Goal: Information Seeking & Learning: Get advice/opinions

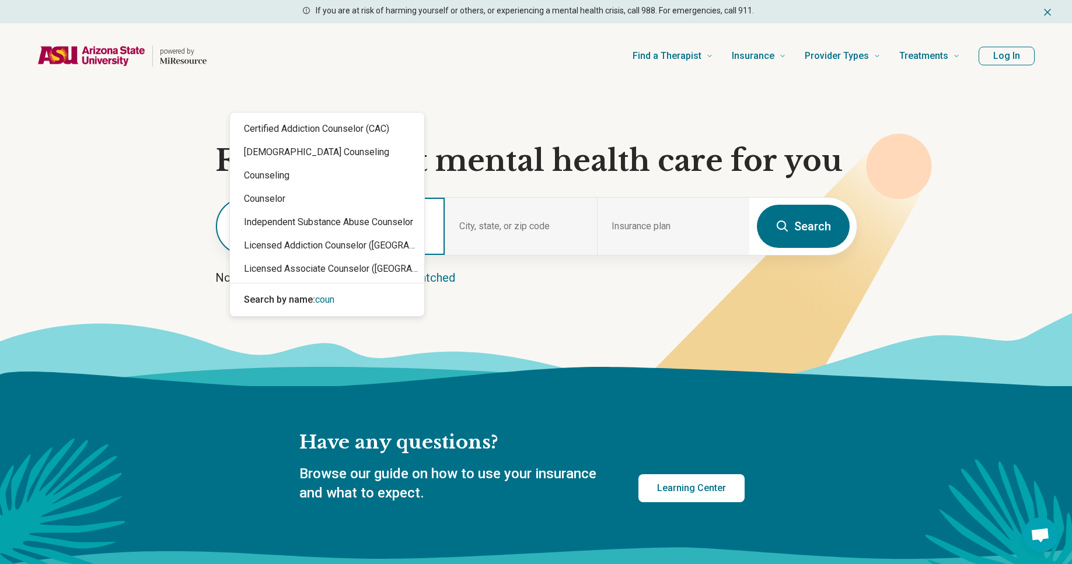
type input "*"
type input "*******"
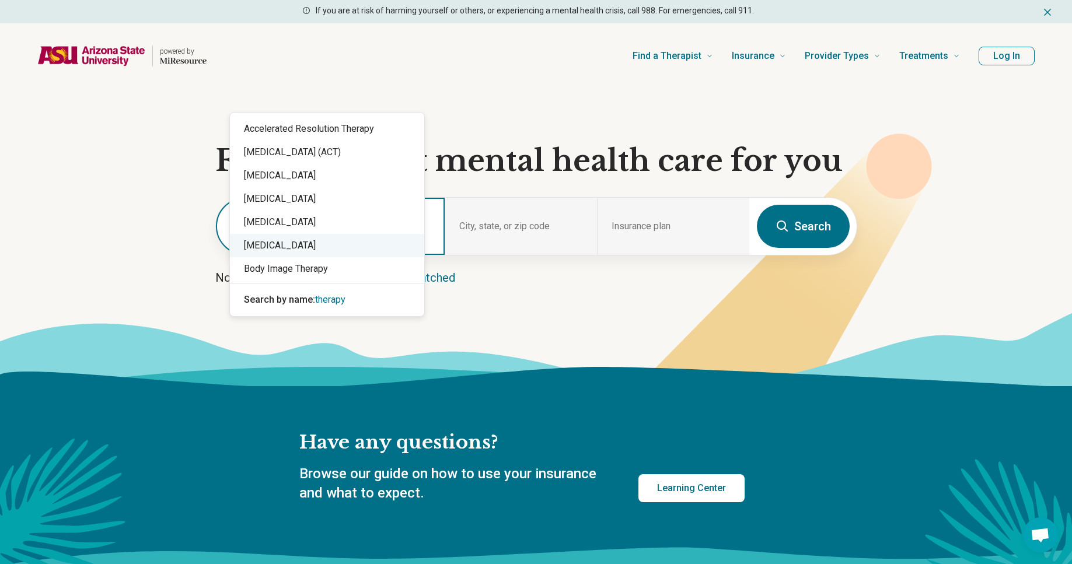
click at [267, 234] on div "[MEDICAL_DATA]" at bounding box center [327, 245] width 194 height 23
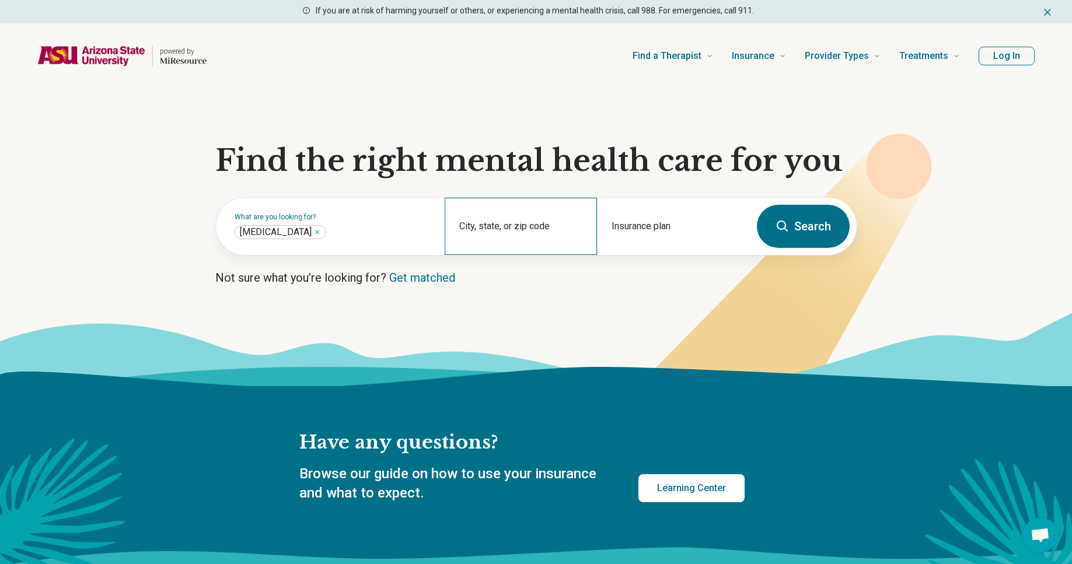
click at [460, 255] on div "City, state, or zip code" at bounding box center [521, 226] width 152 height 57
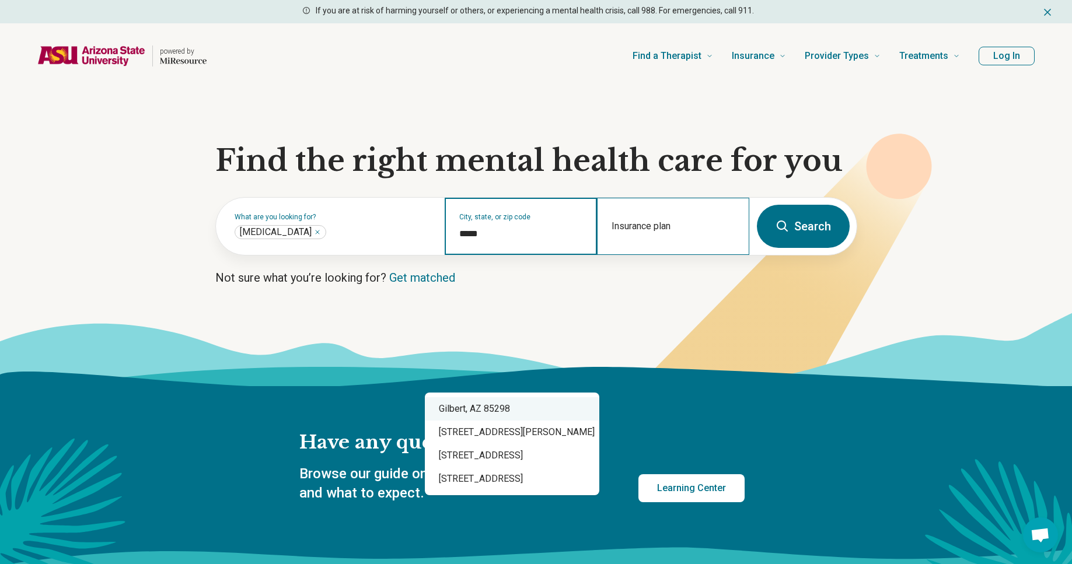
type input "*****"
click at [611, 255] on div "Insurance plan" at bounding box center [673, 226] width 152 height 57
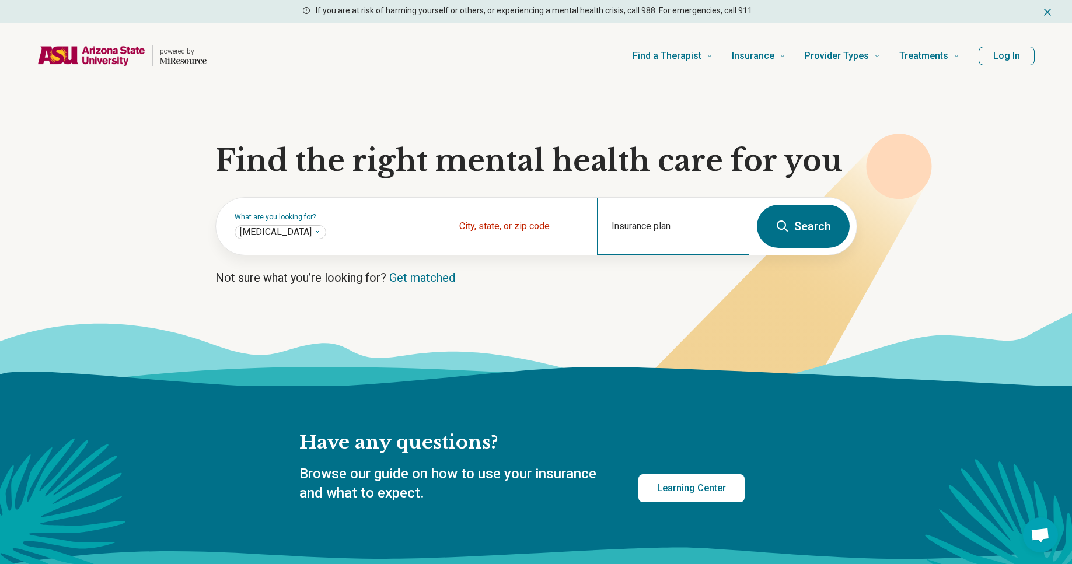
click at [602, 255] on div "Insurance plan" at bounding box center [673, 226] width 152 height 57
drag, startPoint x: 563, startPoint y: 378, endPoint x: 537, endPoint y: 390, distance: 27.9
click at [537, 255] on div "City, state, or zip code" at bounding box center [521, 226] width 152 height 57
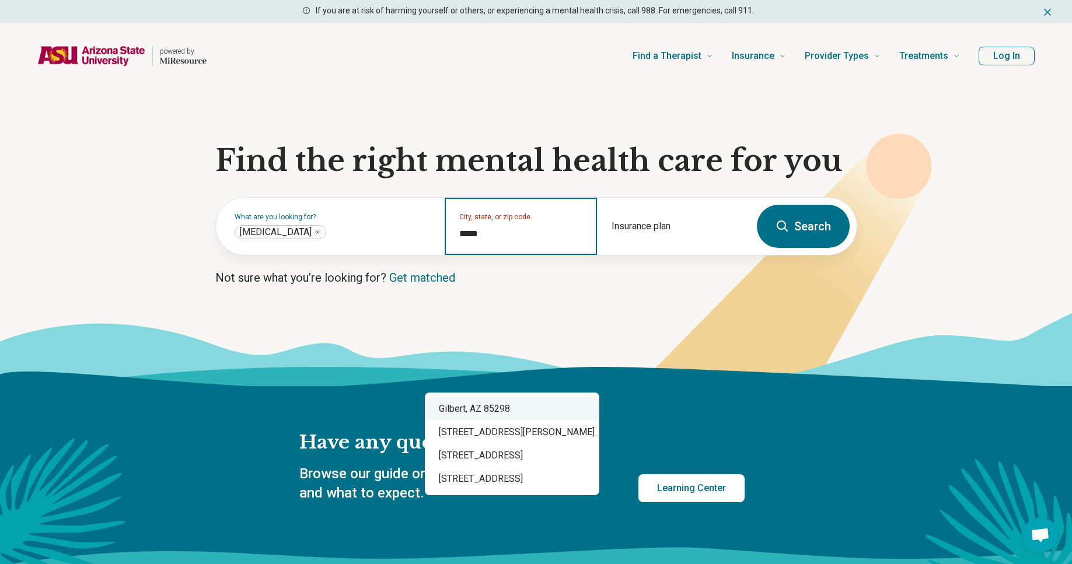
click at [493, 421] on div "Gilbert, AZ 85298" at bounding box center [512, 408] width 174 height 23
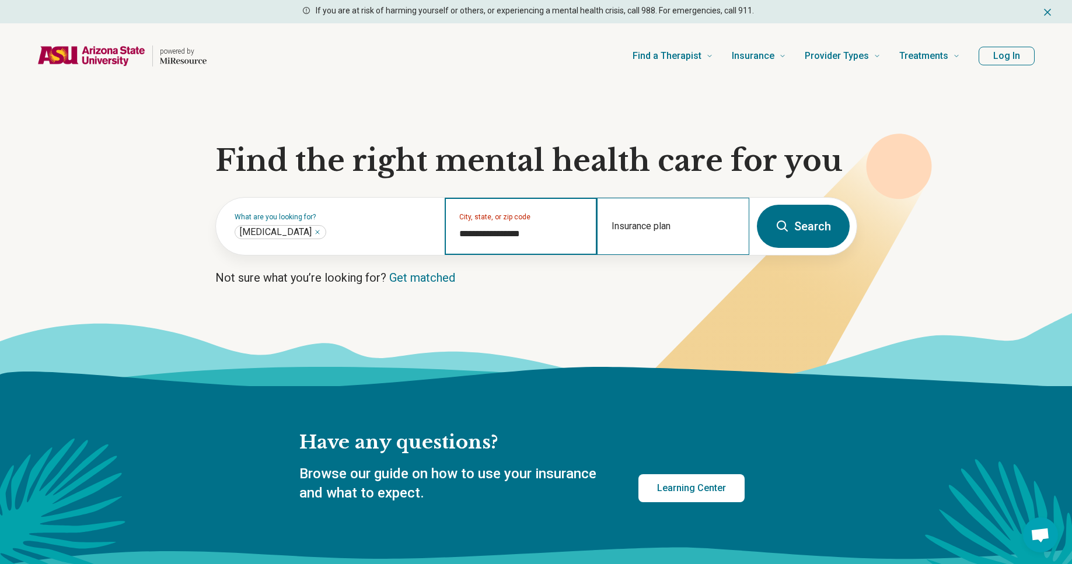
type input "**********"
click at [642, 255] on div "Insurance plan" at bounding box center [673, 226] width 152 height 57
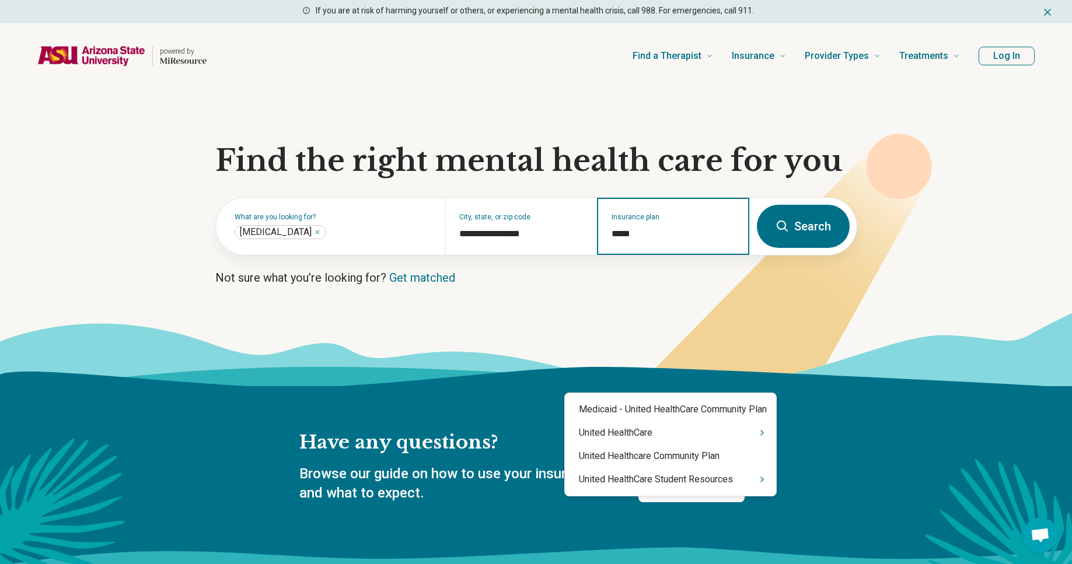
type input "******"
drag, startPoint x: 604, startPoint y: 443, endPoint x: 605, endPoint y: 435, distance: 7.6
click at [604, 443] on div "United HealthCare" at bounding box center [670, 432] width 211 height 23
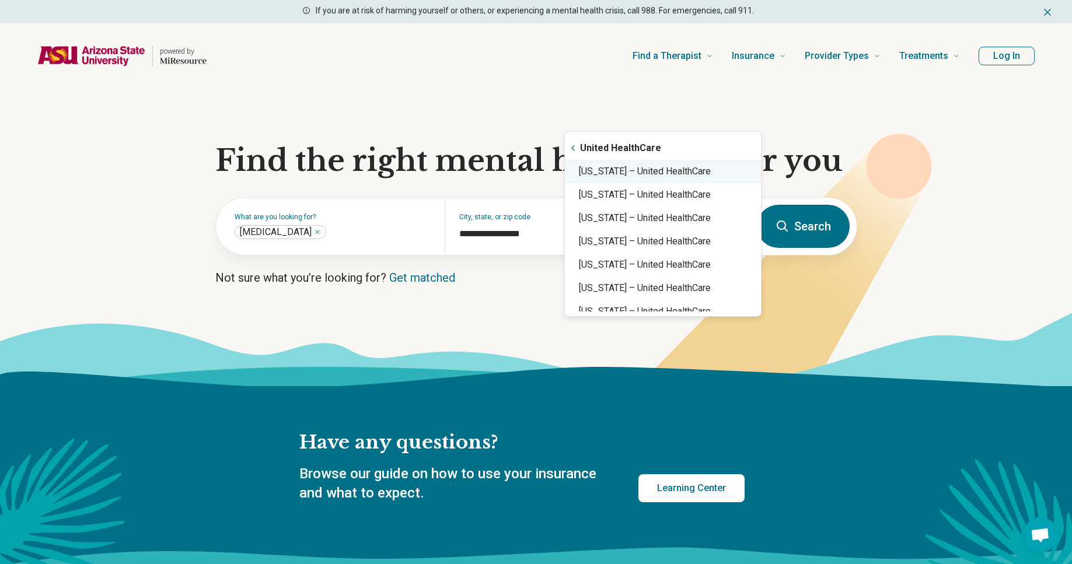
click at [685, 183] on div "Arizona – United HealthCare" at bounding box center [663, 171] width 196 height 23
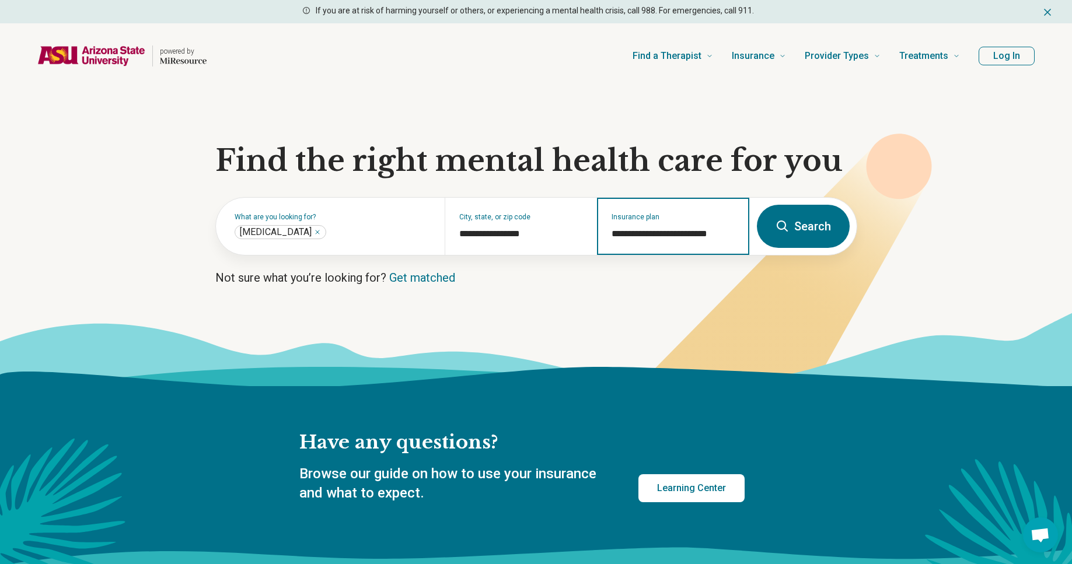
type input "**********"
click at [757, 248] on button "Search" at bounding box center [803, 226] width 93 height 43
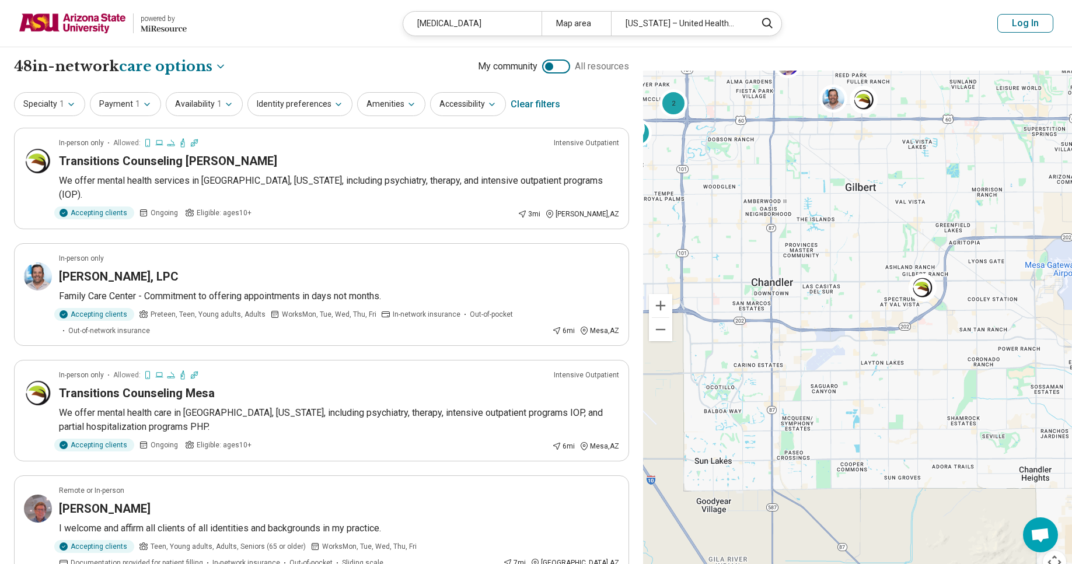
drag, startPoint x: 860, startPoint y: 211, endPoint x: 813, endPoint y: 167, distance: 64.0
click at [813, 167] on div "2 2 2" at bounding box center [857, 330] width 429 height 518
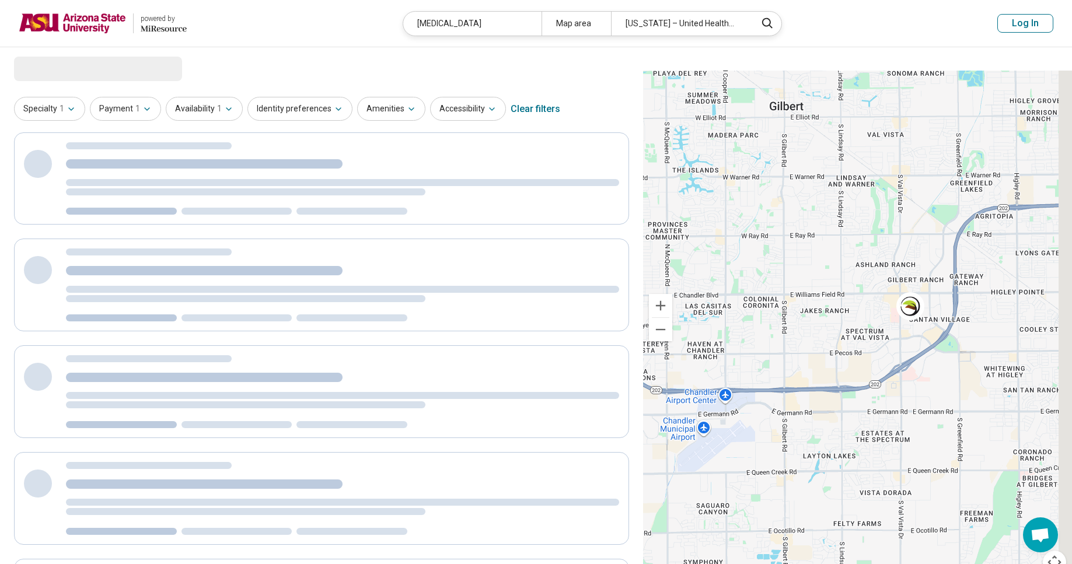
drag, startPoint x: 872, startPoint y: 222, endPoint x: 802, endPoint y: 181, distance: 81.1
click at [802, 181] on div "2 2 2" at bounding box center [857, 330] width 429 height 518
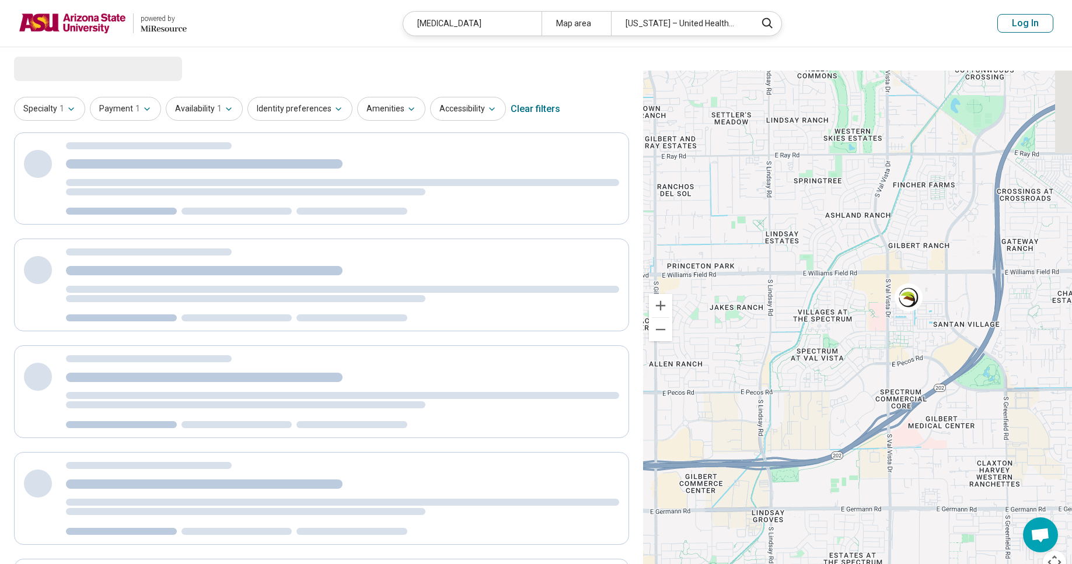
drag, startPoint x: 859, startPoint y: 261, endPoint x: 819, endPoint y: 212, distance: 63.0
click at [819, 212] on div "2 2 2" at bounding box center [857, 330] width 429 height 518
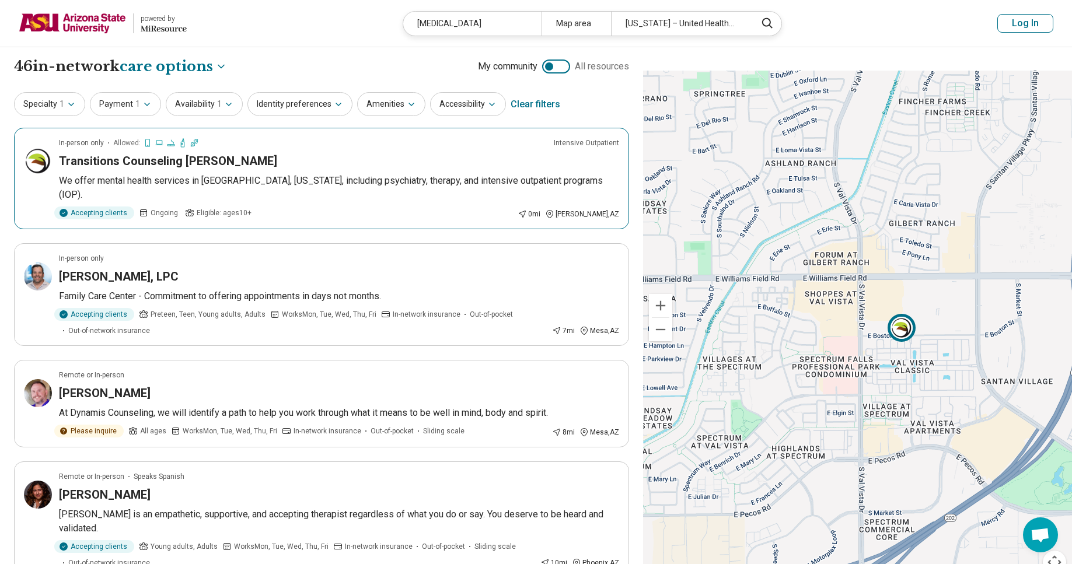
click at [892, 313] on img at bounding box center [902, 327] width 28 height 28
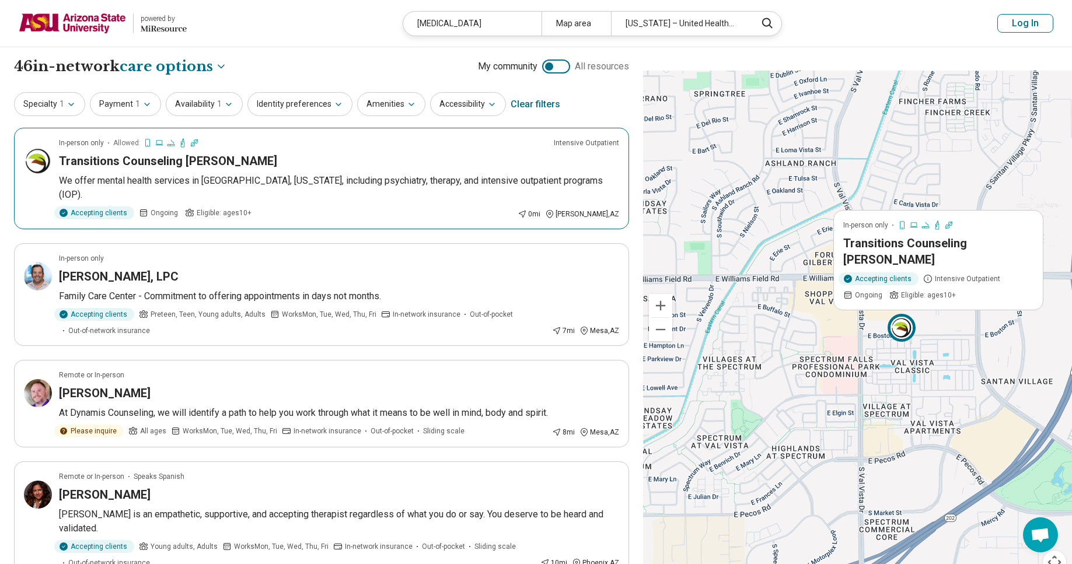
click at [397, 169] on div "Transitions Counseling Gilbert" at bounding box center [339, 161] width 560 height 16
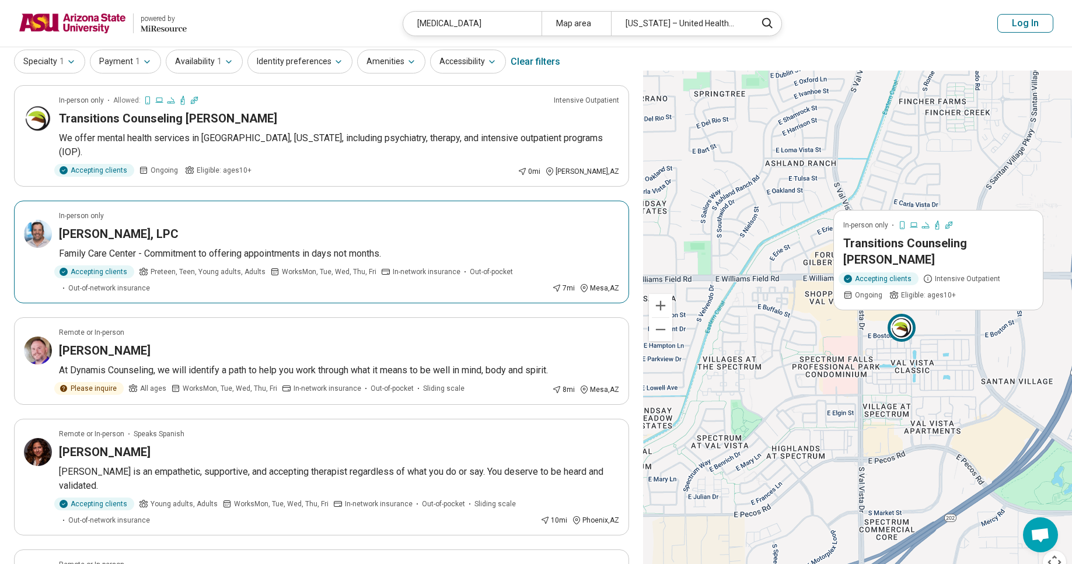
scroll to position [121, 0]
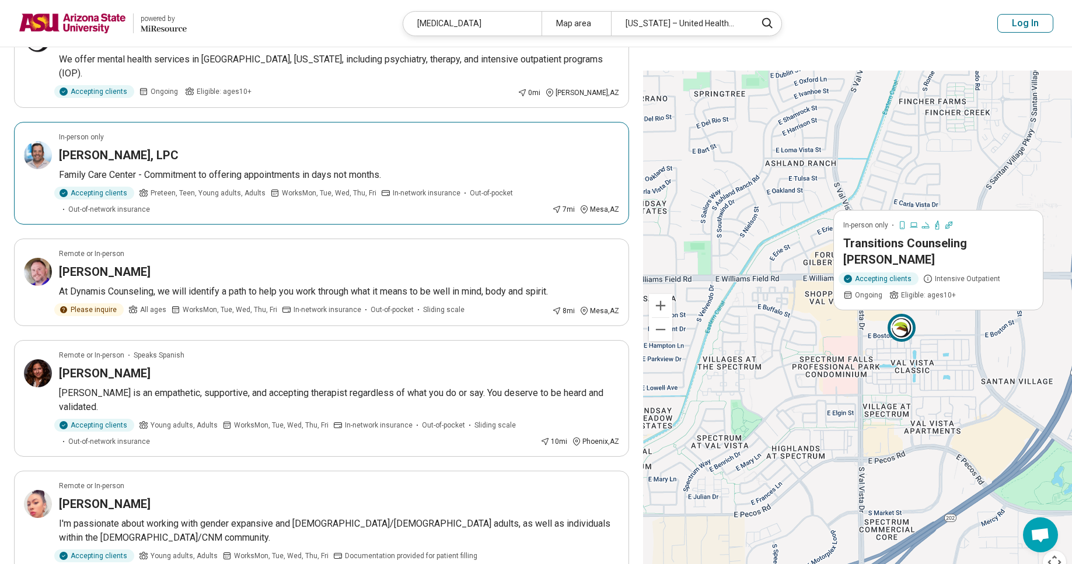
click at [298, 182] on p "Family Care Center - Commitment to offering appointments in days not months." at bounding box center [339, 175] width 560 height 14
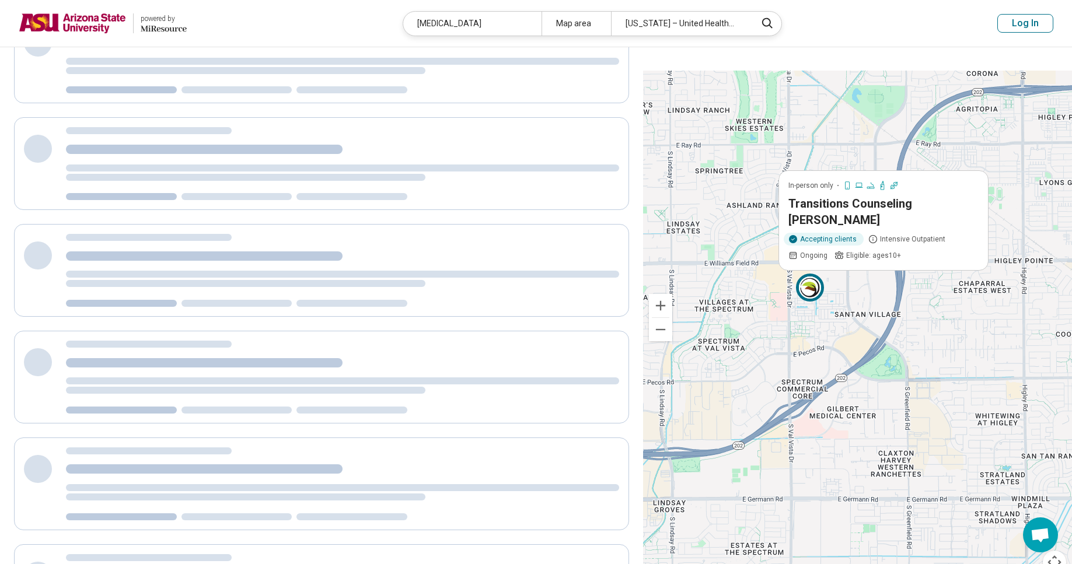
scroll to position [0, 0]
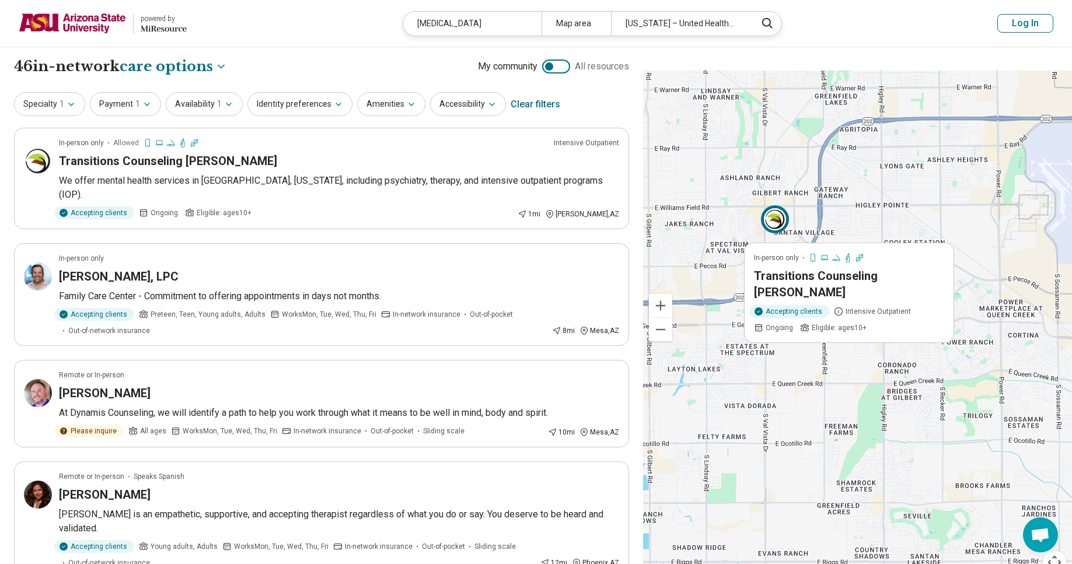
drag, startPoint x: 679, startPoint y: 219, endPoint x: 701, endPoint y: 162, distance: 61.3
click at [701, 162] on div "In-person only Transitions Counseling Gilbert Accepting clients Intensive Outpa…" at bounding box center [857, 330] width 429 height 518
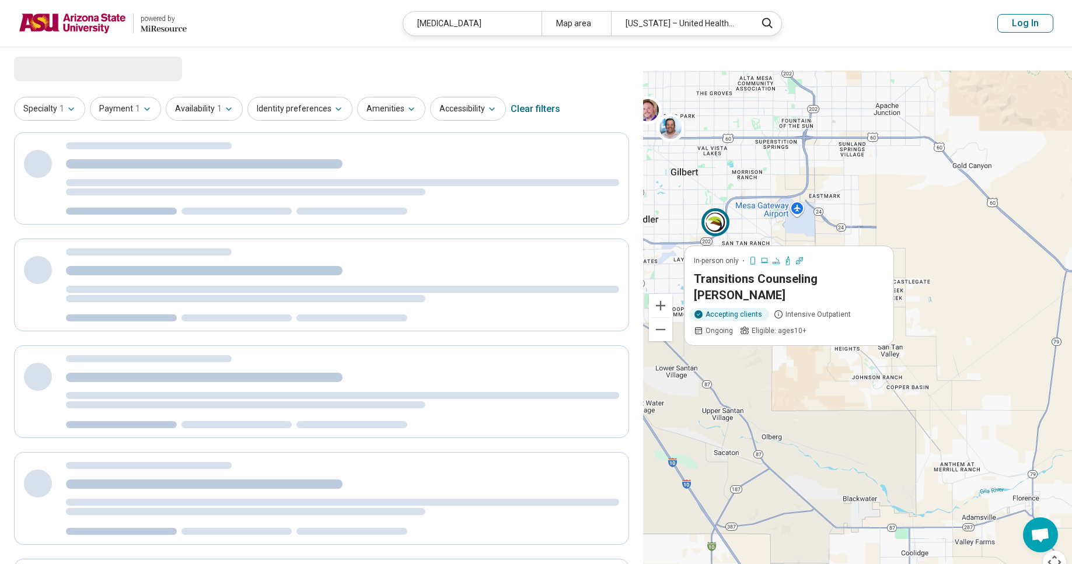
click at [692, 196] on div "In-person only Transitions Counseling Gilbert Accepting clients Intensive Outpa…" at bounding box center [857, 330] width 429 height 518
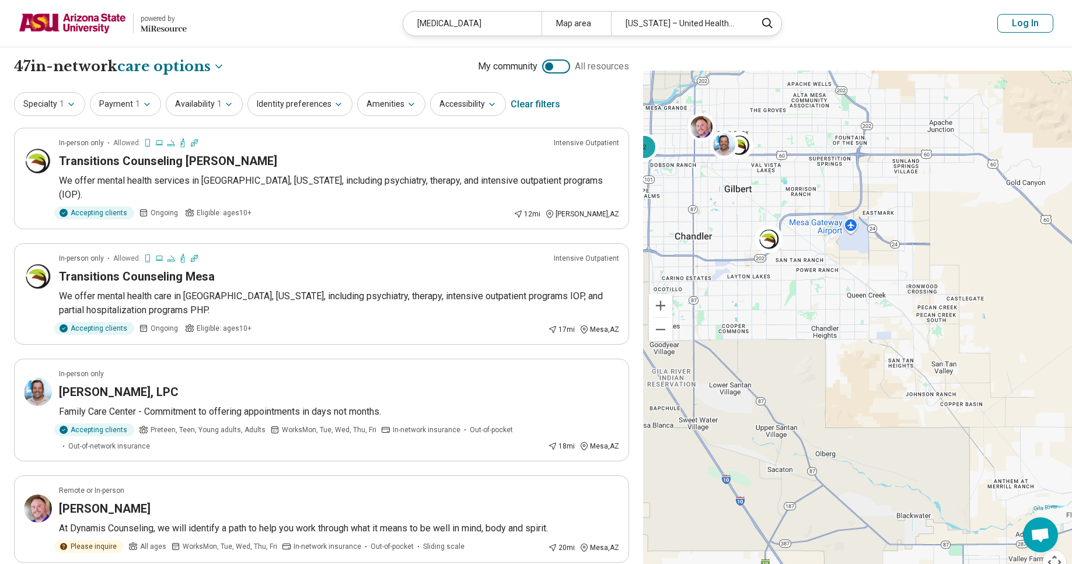
drag, startPoint x: 690, startPoint y: 198, endPoint x: 745, endPoint y: 214, distance: 57.2
click at [745, 214] on div "2 2 2" at bounding box center [857, 330] width 429 height 518
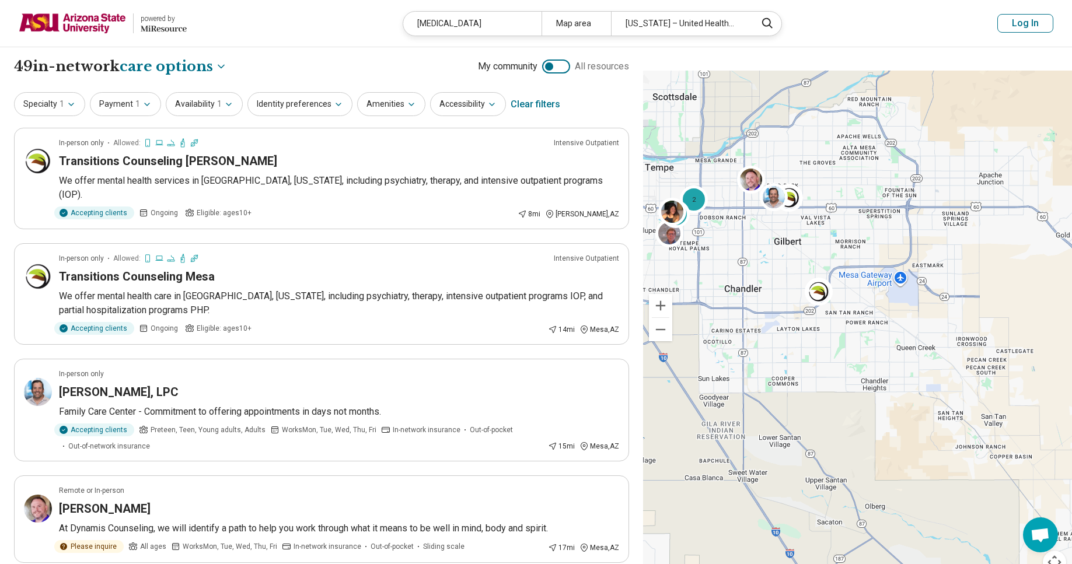
drag, startPoint x: 711, startPoint y: 200, endPoint x: 762, endPoint y: 252, distance: 73.1
click at [762, 252] on div "2 2 2" at bounding box center [857, 330] width 429 height 518
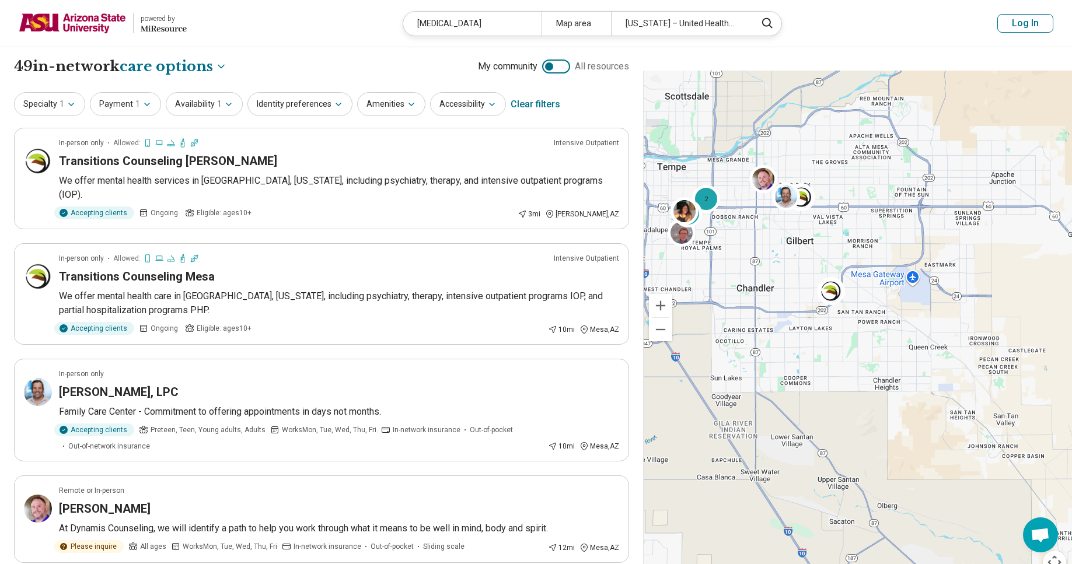
drag, startPoint x: 713, startPoint y: 253, endPoint x: 725, endPoint y: 253, distance: 12.3
click at [725, 253] on div "2 2 2" at bounding box center [857, 330] width 429 height 518
click at [690, 204] on img at bounding box center [688, 212] width 28 height 28
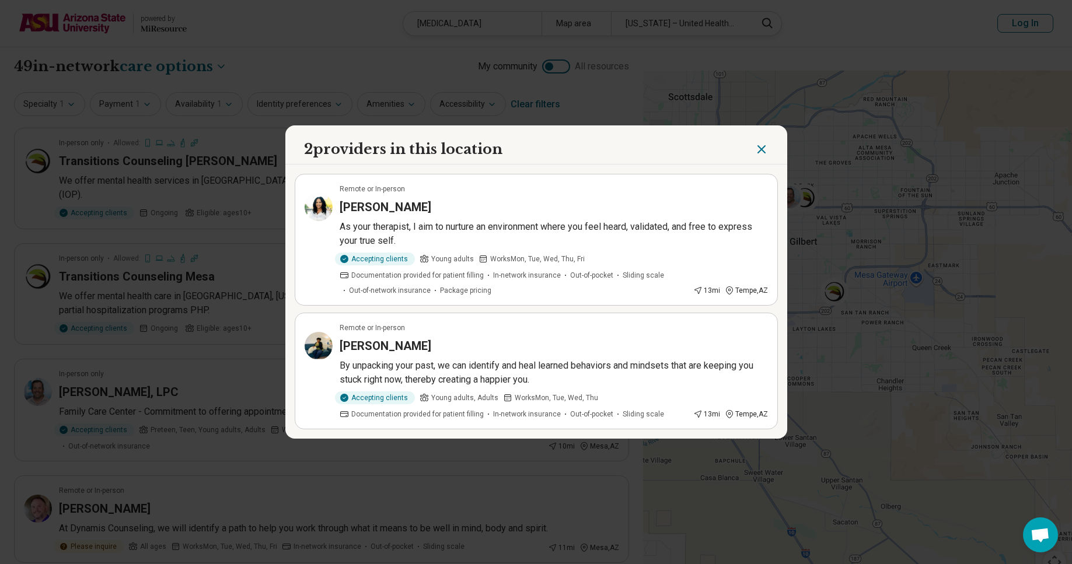
click at [758, 153] on icon "Close" at bounding box center [761, 149] width 7 height 7
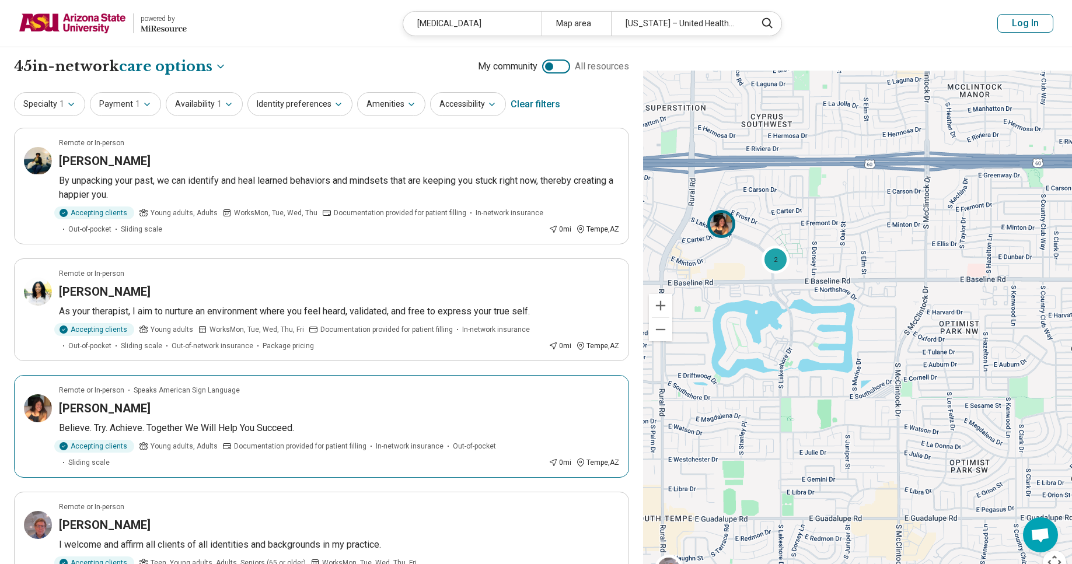
click at [732, 222] on img at bounding box center [721, 224] width 28 height 28
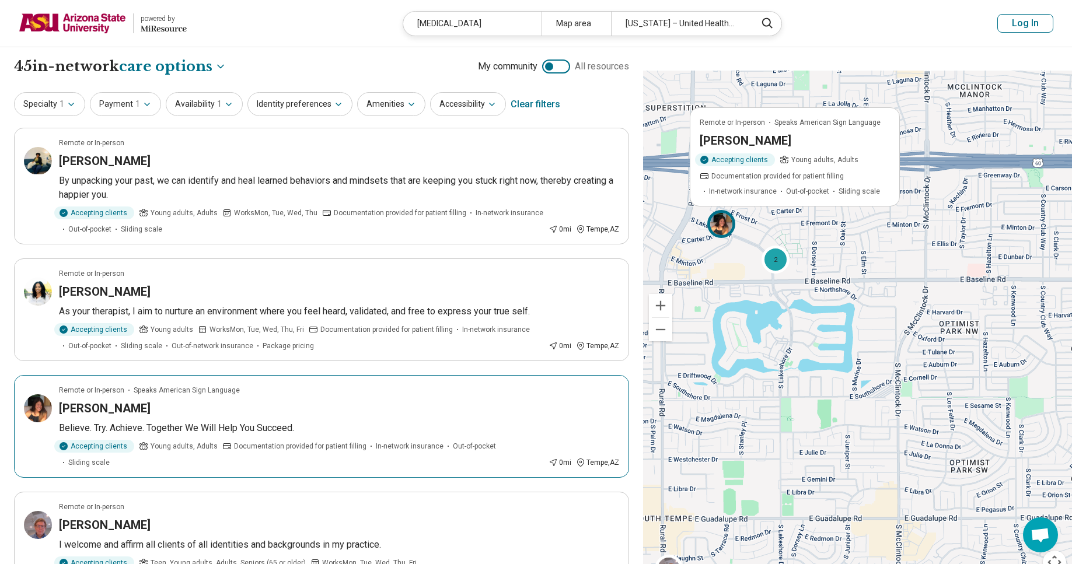
click at [732, 222] on img at bounding box center [721, 224] width 28 height 28
click at [730, 173] on article "Remote or In-person Speaks American Sign Language Linda Bohnet Accepting client…" at bounding box center [795, 156] width 210 height 99
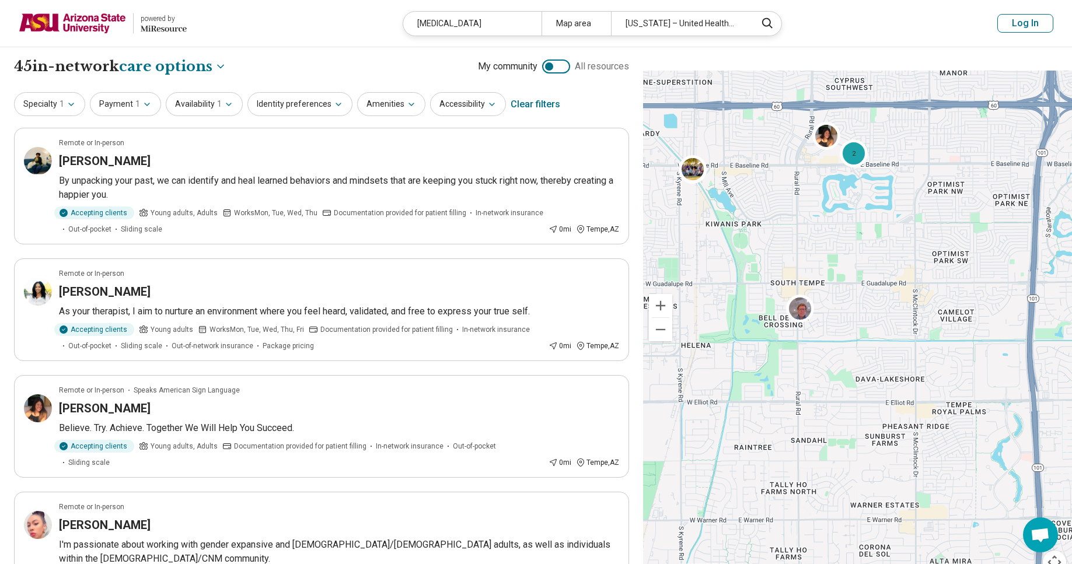
drag, startPoint x: 899, startPoint y: 459, endPoint x: 916, endPoint y: 273, distance: 187.0
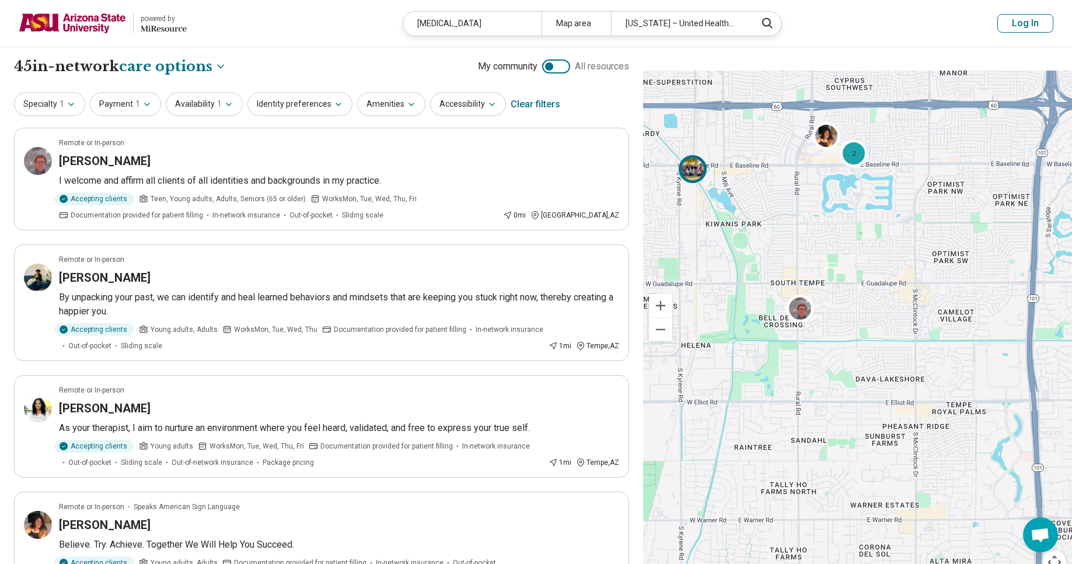
click at [701, 159] on img at bounding box center [692, 169] width 28 height 28
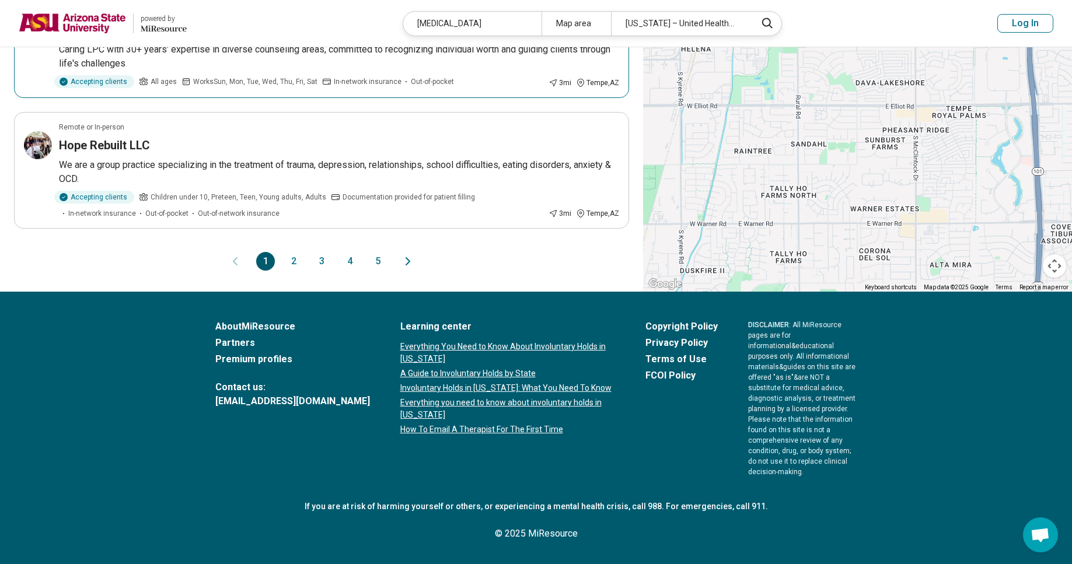
scroll to position [1827, 0]
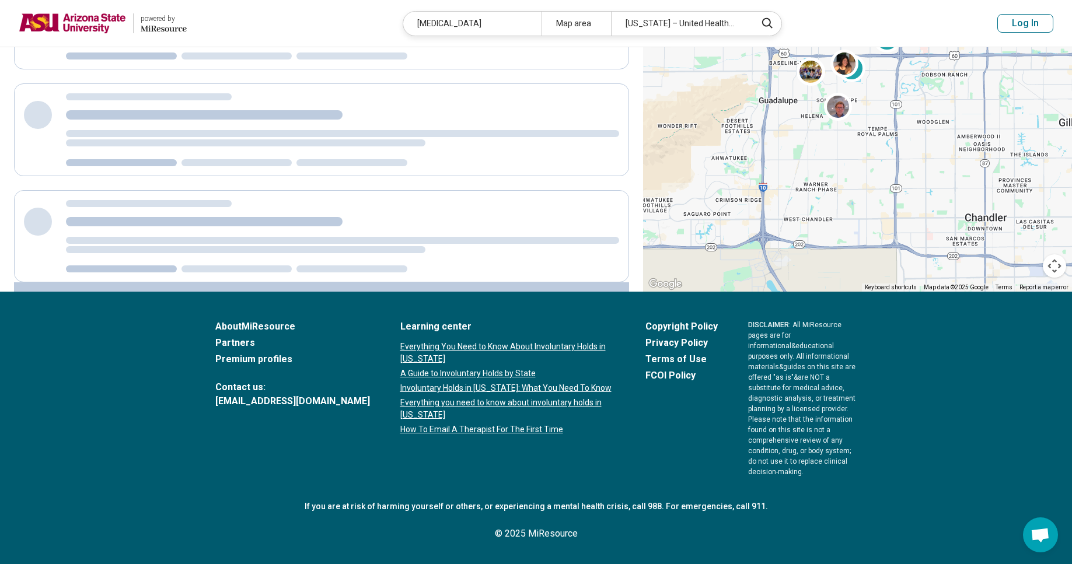
scroll to position [1186, 0]
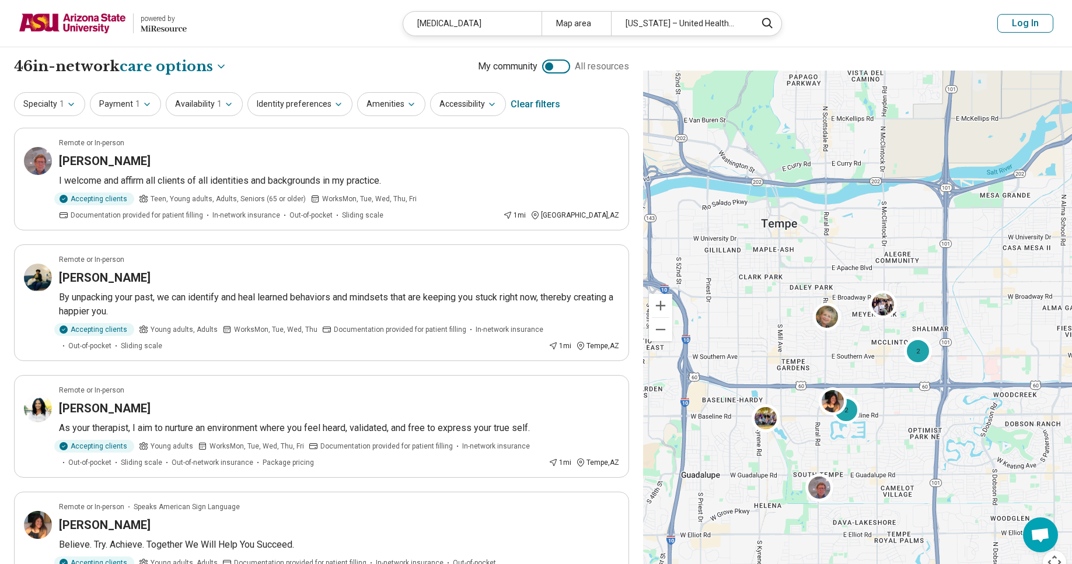
drag, startPoint x: 888, startPoint y: 314, endPoint x: 930, endPoint y: 492, distance: 182.9
click at [930, 492] on div "2 2 2" at bounding box center [857, 330] width 429 height 518
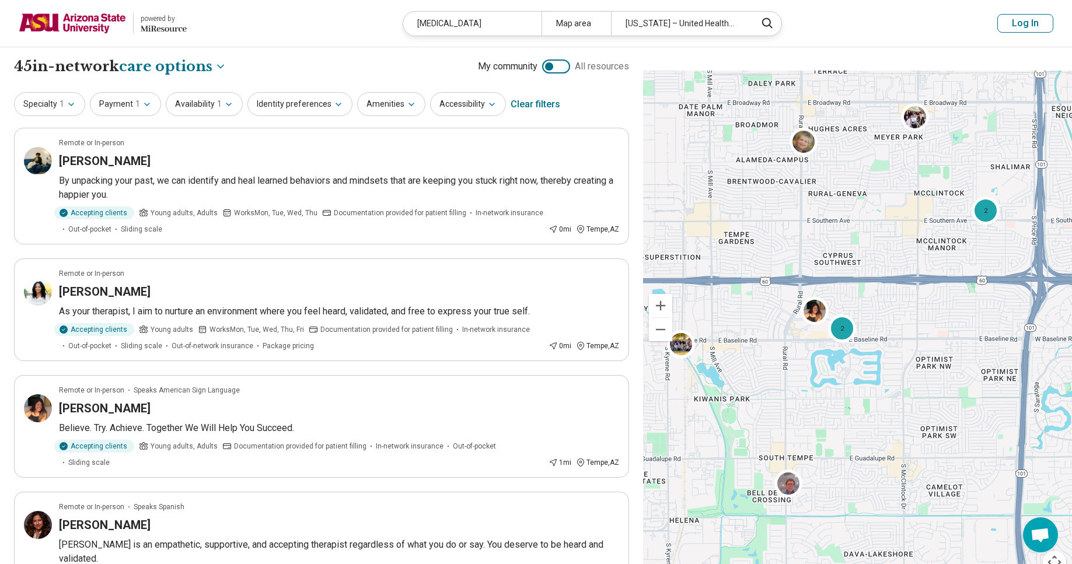
drag, startPoint x: 863, startPoint y: 385, endPoint x: 944, endPoint y: 395, distance: 82.3
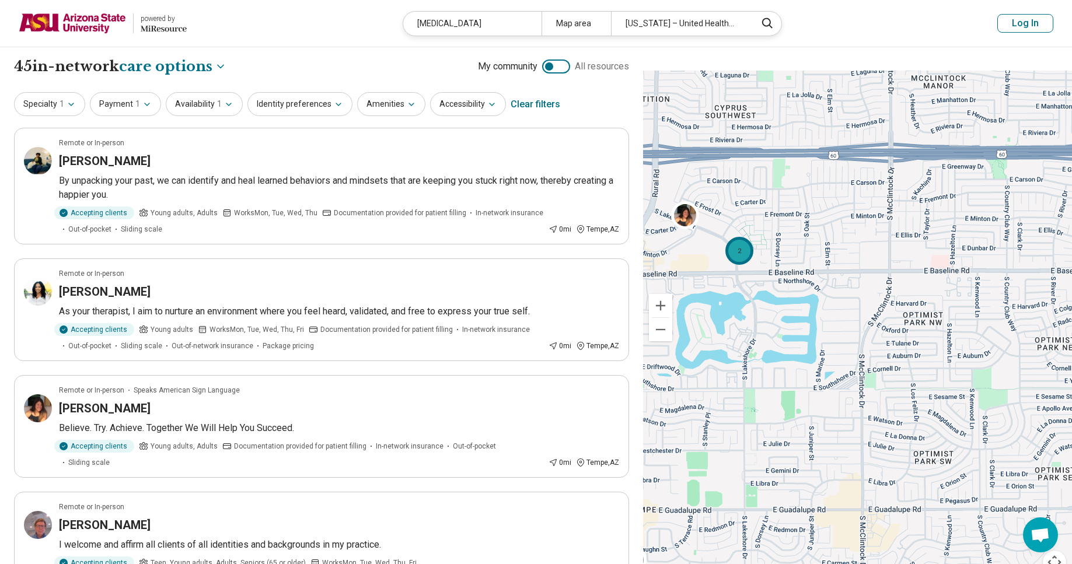
click at [743, 242] on div "2" at bounding box center [739, 250] width 28 height 28
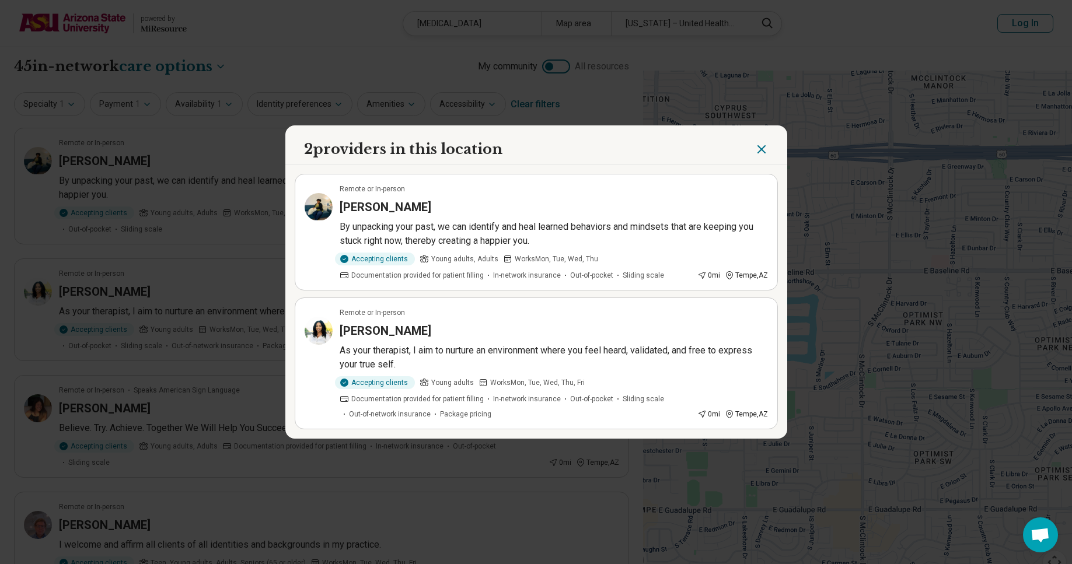
click at [755, 153] on icon "Close" at bounding box center [762, 149] width 14 height 14
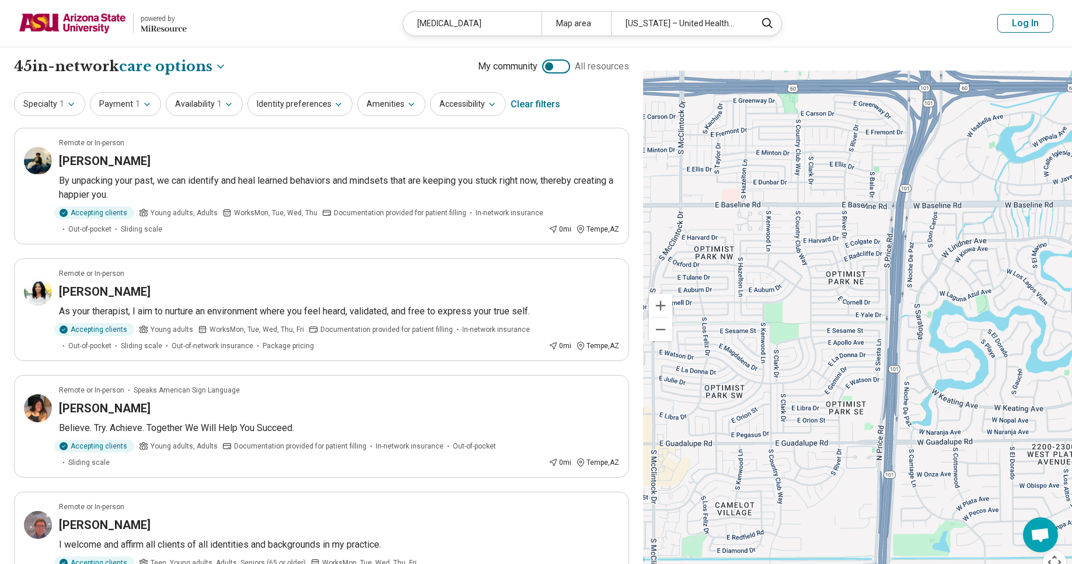
drag, startPoint x: 1016, startPoint y: 334, endPoint x: 805, endPoint y: 267, distance: 220.9
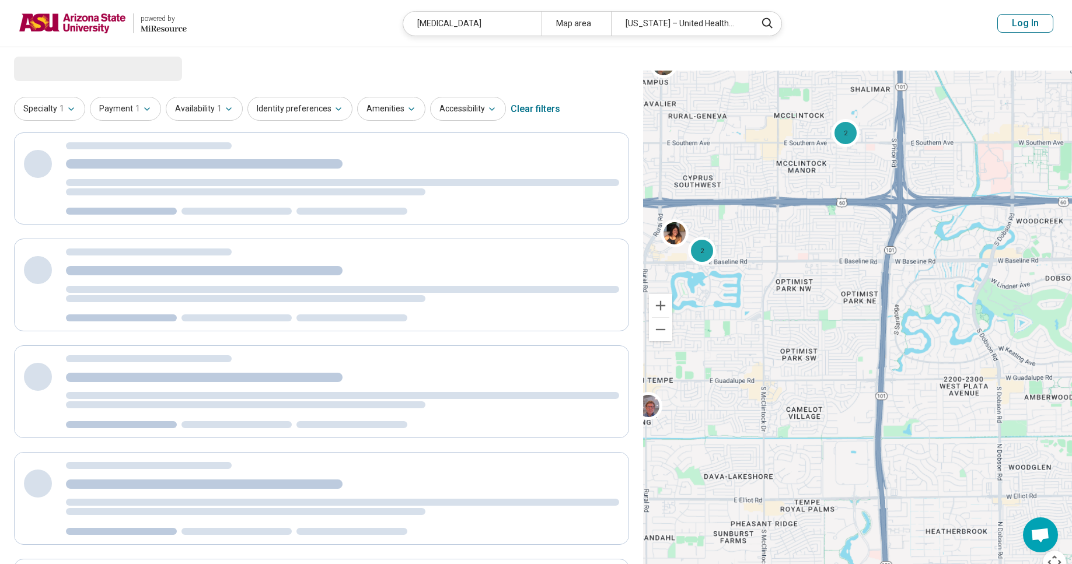
select select "***"
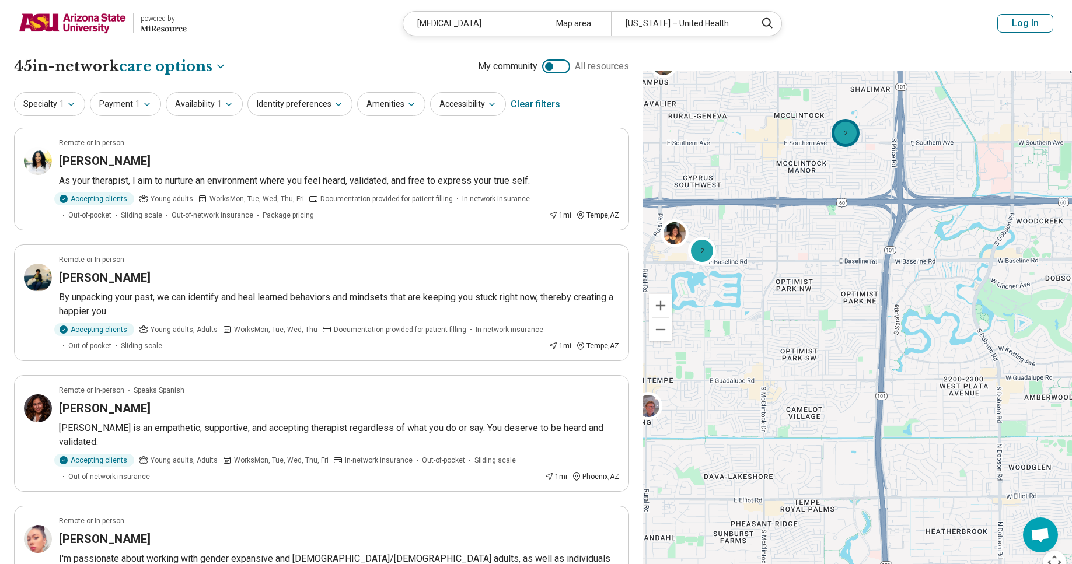
click at [849, 123] on div "2" at bounding box center [846, 132] width 28 height 28
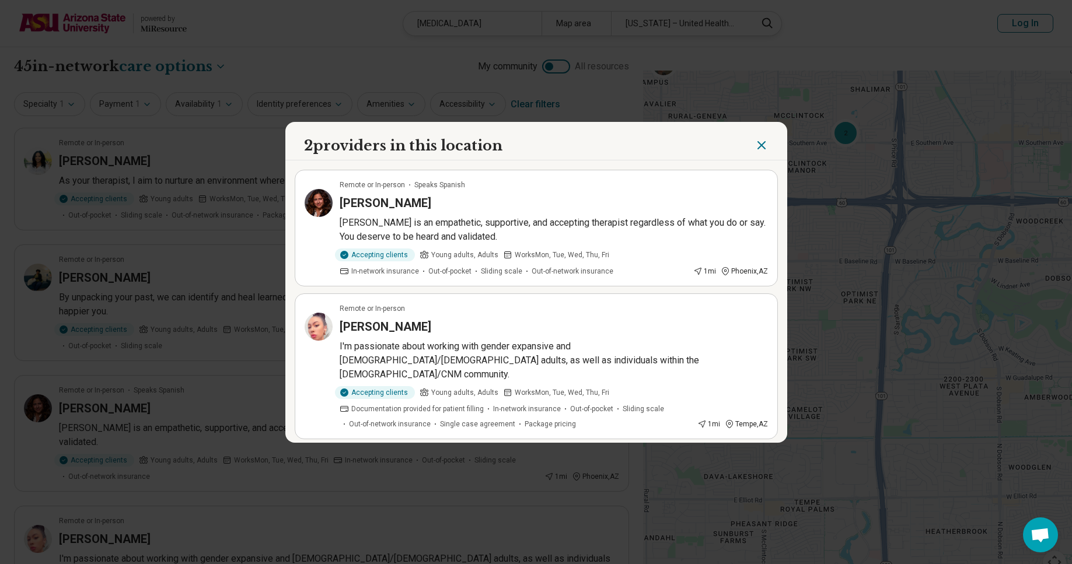
click at [758, 149] on icon "Close" at bounding box center [761, 145] width 7 height 7
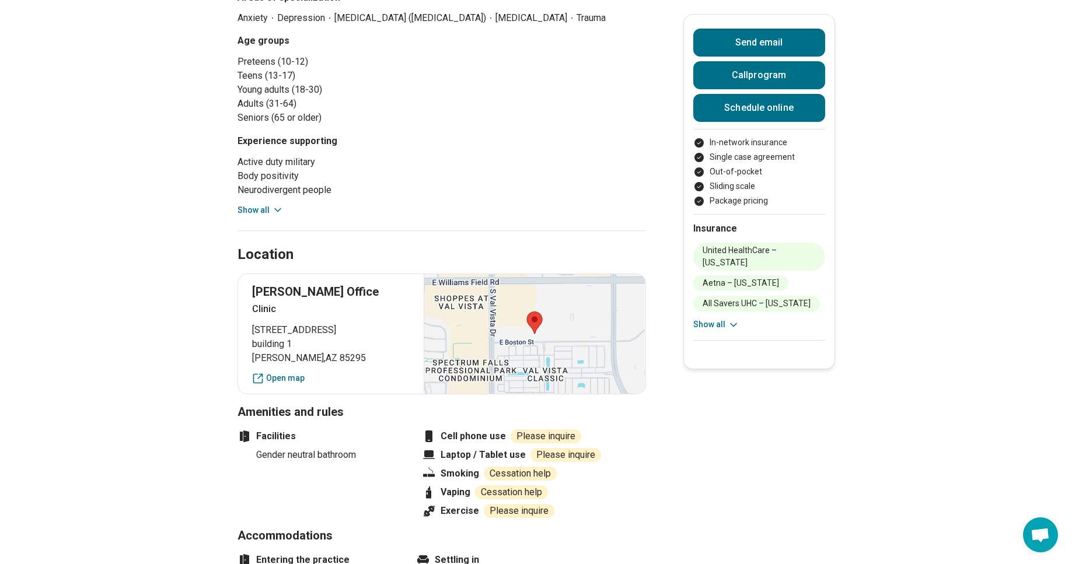
scroll to position [22, 0]
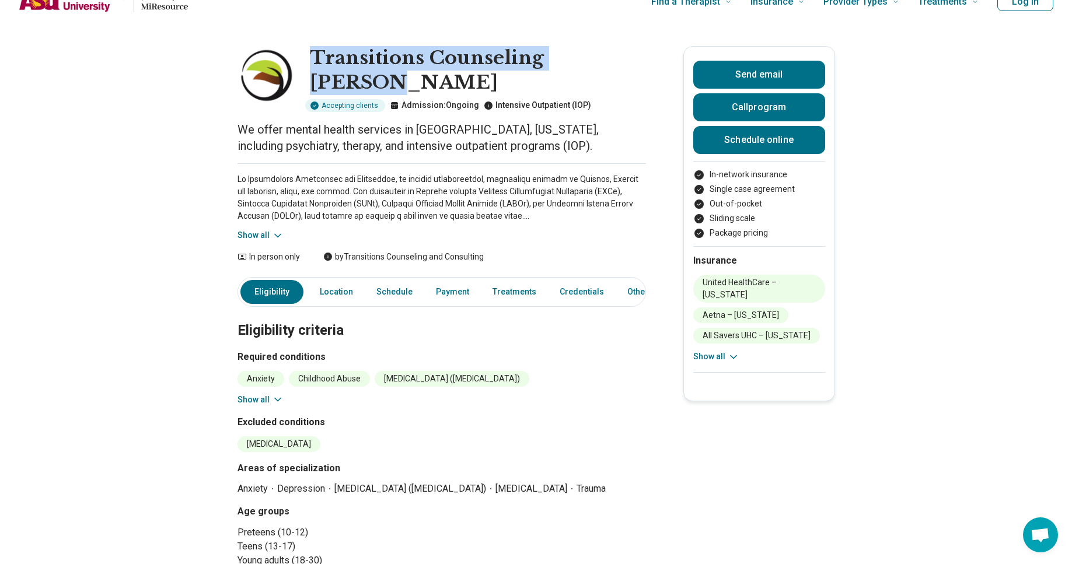
drag, startPoint x: 618, startPoint y: 131, endPoint x: 354, endPoint y: 104, distance: 265.2
click at [337, 95] on h1 "Transitions Counseling Gilbert" at bounding box center [478, 70] width 336 height 48
copy h1 "Transitions Counseling Gilbert"
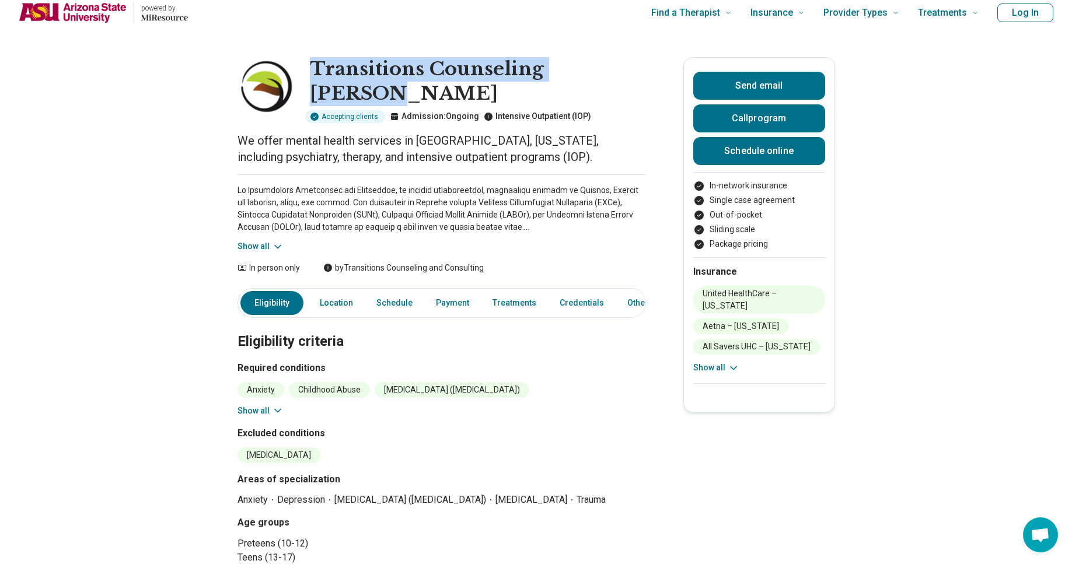
scroll to position [25, 0]
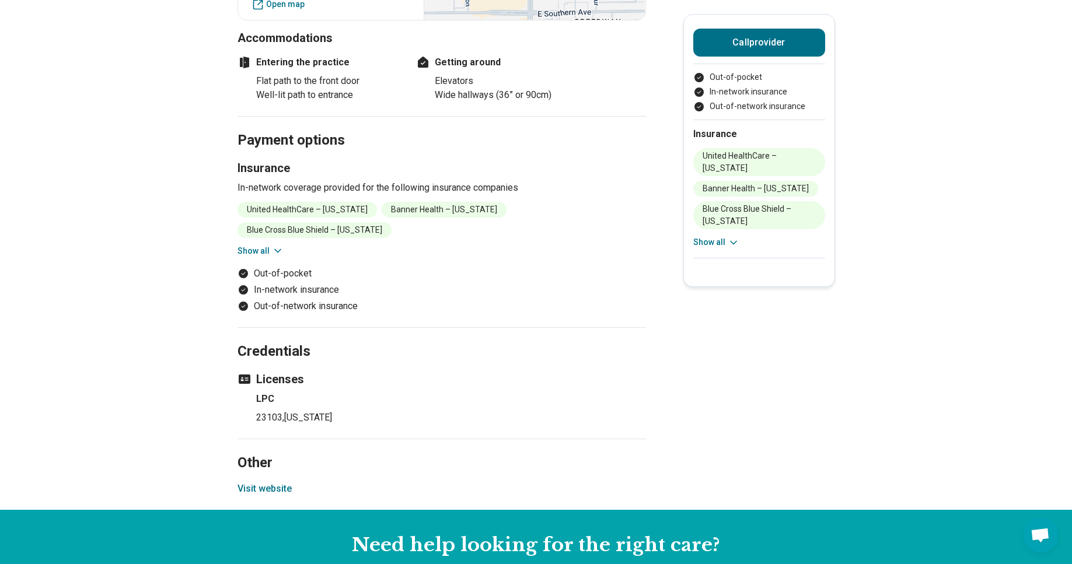
scroll to position [1041, 0]
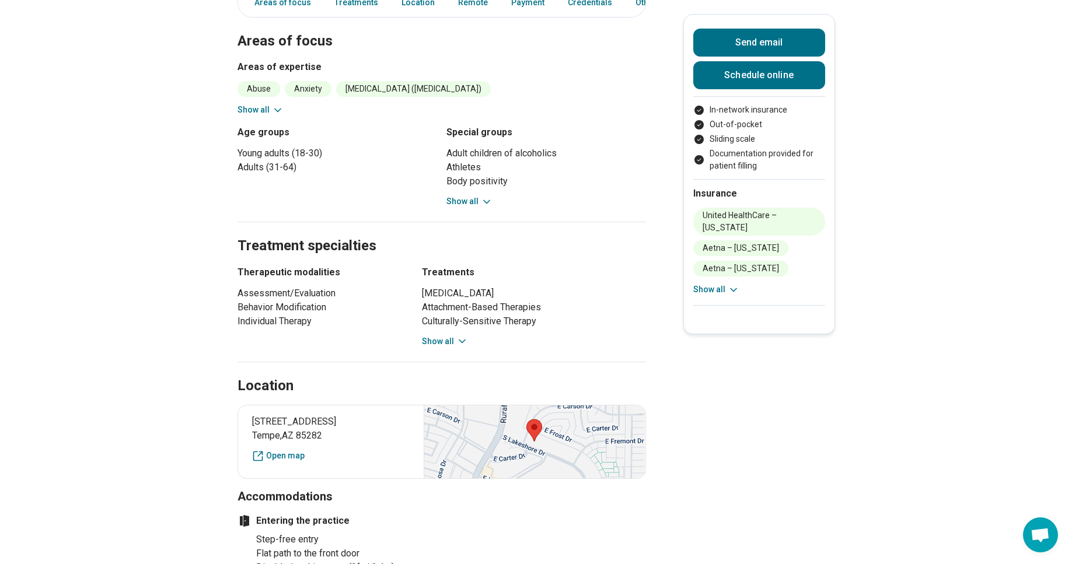
scroll to position [386, 0]
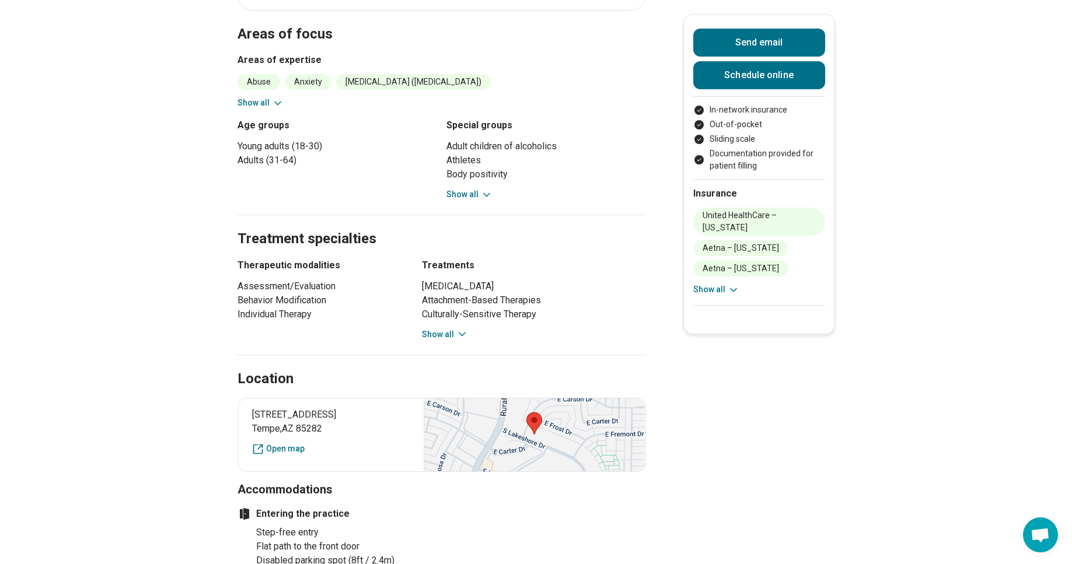
click at [279, 109] on icon at bounding box center [278, 103] width 12 height 12
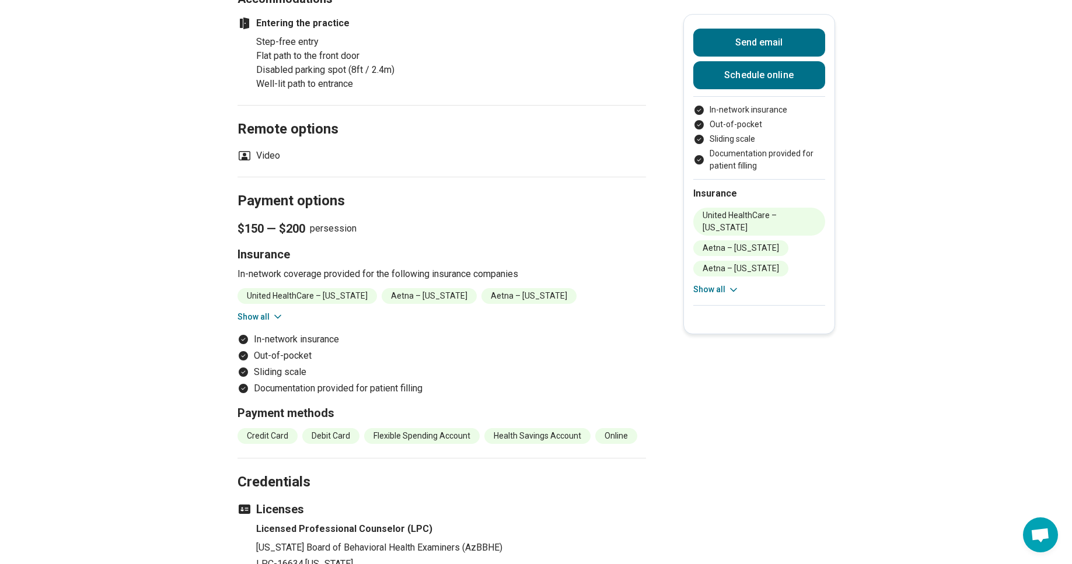
scroll to position [1061, 0]
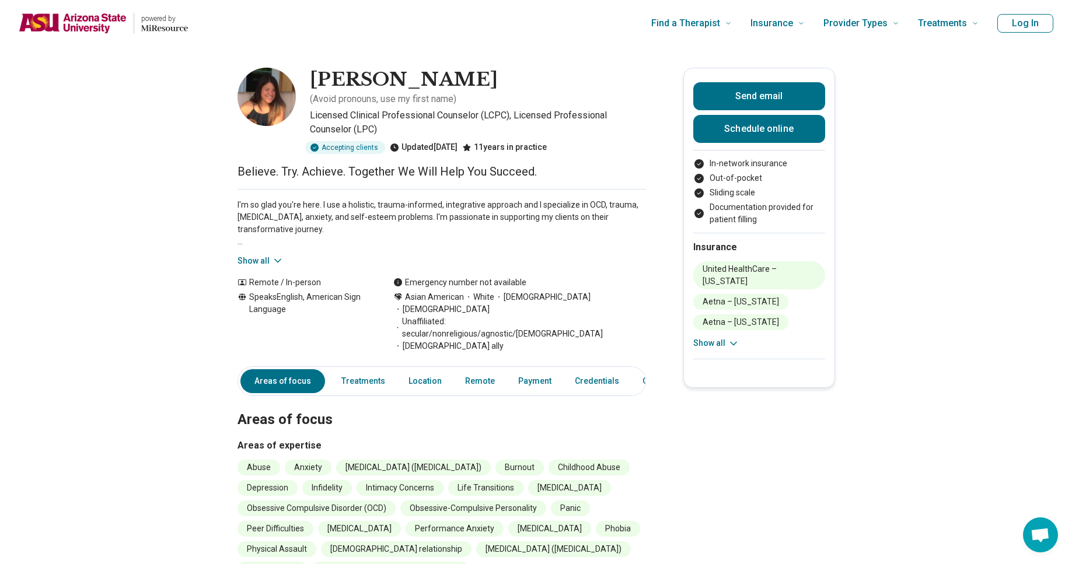
scroll to position [126, 0]
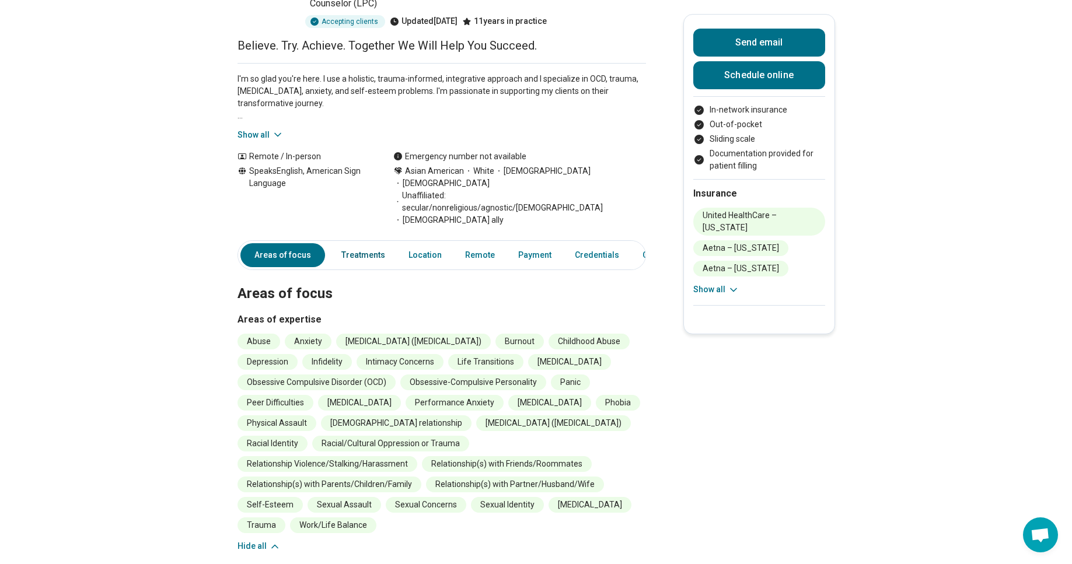
click at [392, 267] on link "Treatments" at bounding box center [363, 255] width 58 height 24
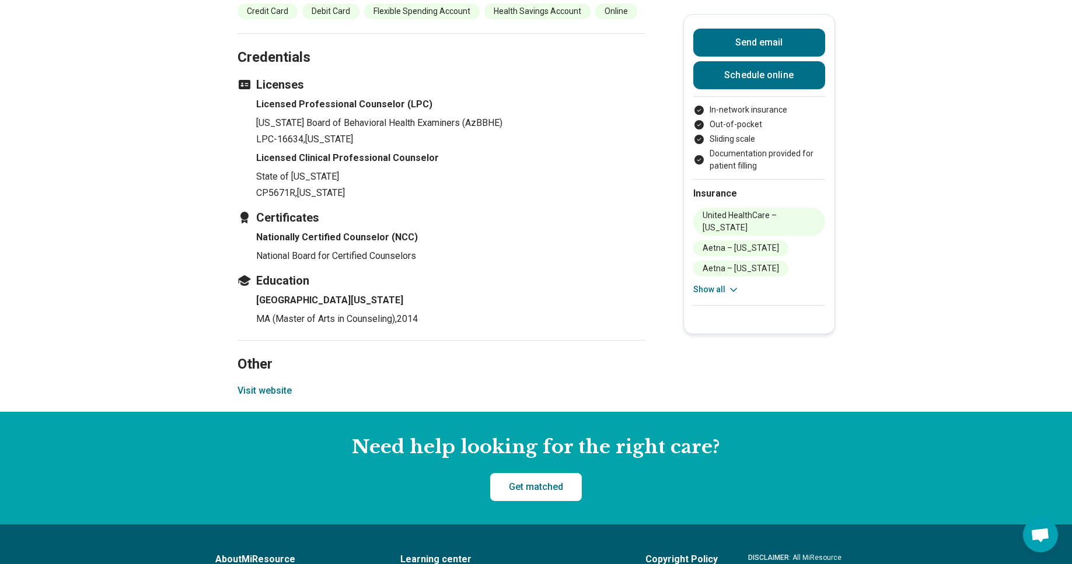
scroll to position [1739, 0]
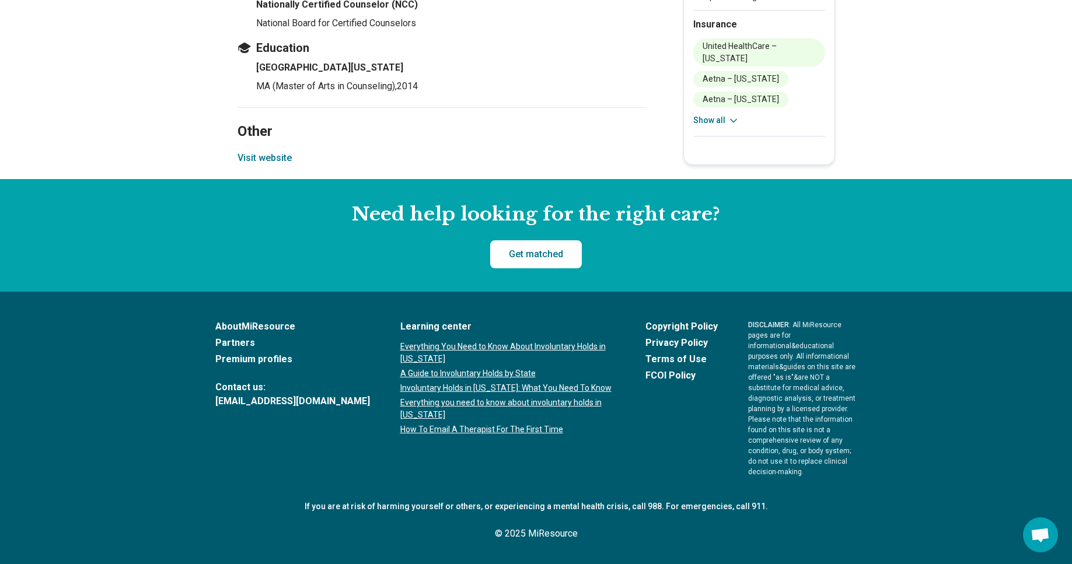
scroll to position [3500, 0]
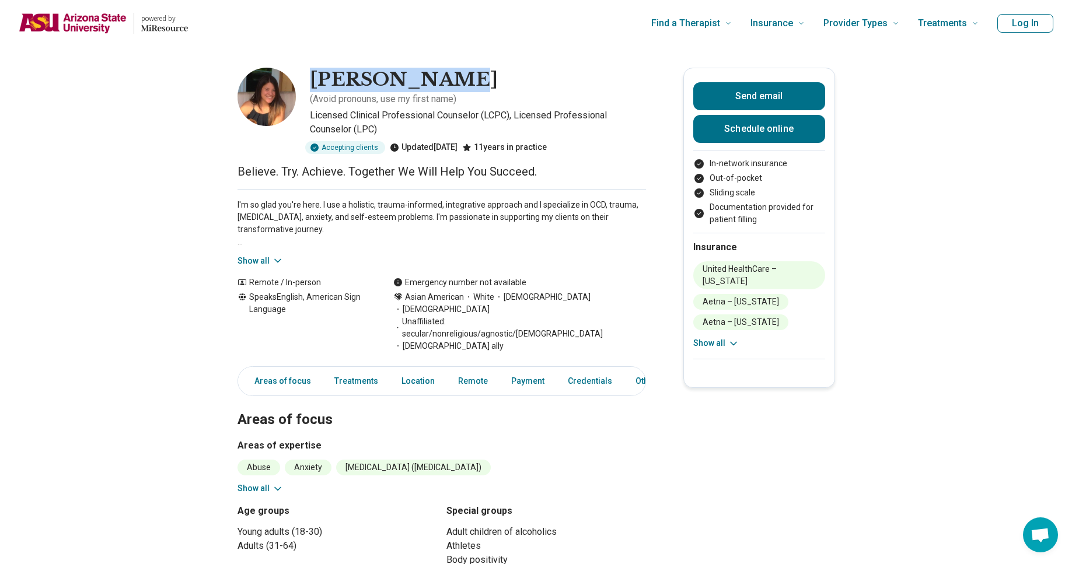
drag, startPoint x: 540, startPoint y: 116, endPoint x: 338, endPoint y: 120, distance: 202.5
click at [338, 106] on div "[PERSON_NAME] ( Avoid pronouns, use my first name )" at bounding box center [478, 87] width 336 height 39
copy h1 "[PERSON_NAME]"
